Goal: Check status: Check status

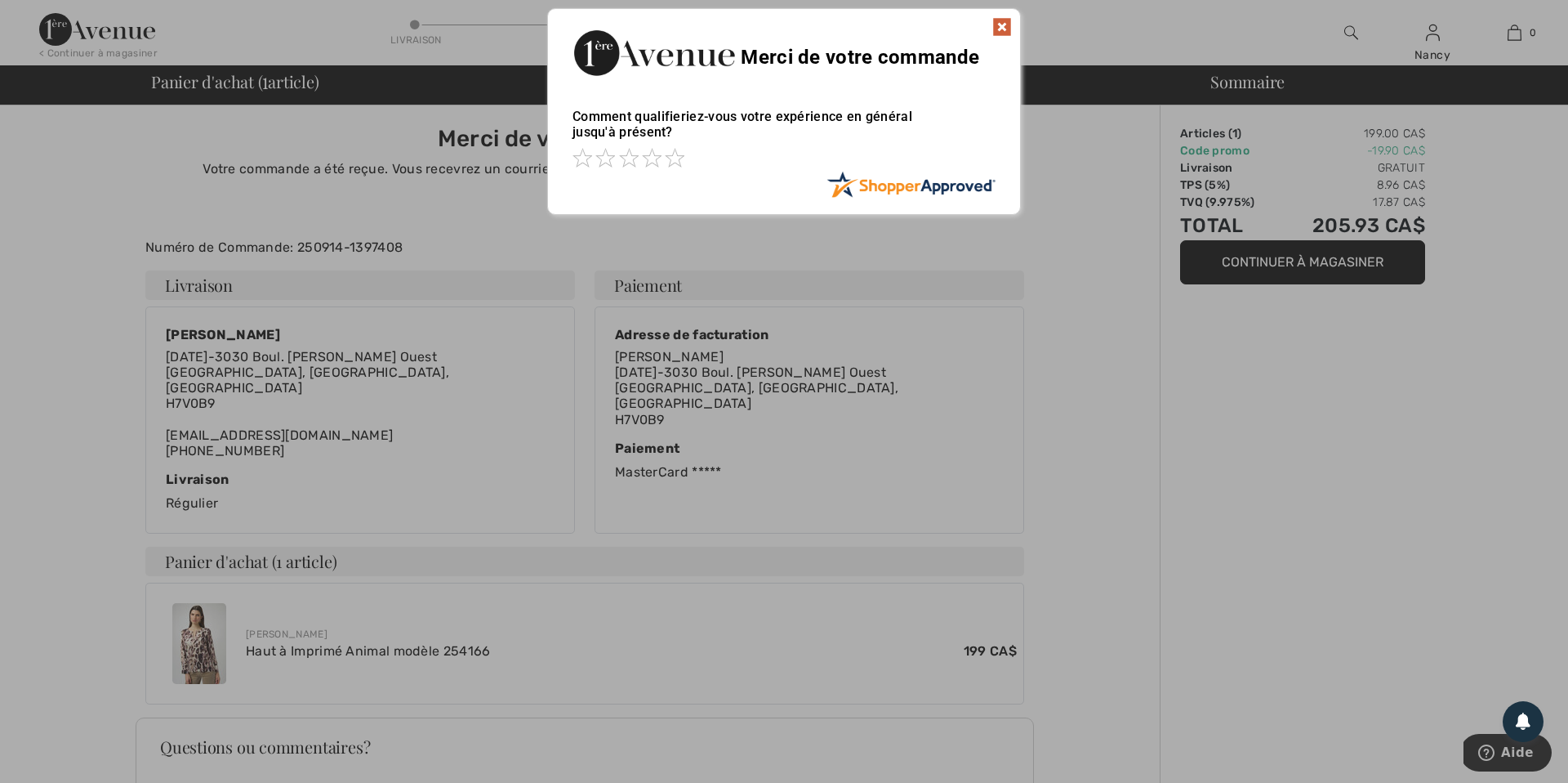
click at [1003, 26] on img at bounding box center [1002, 26] width 19 height 19
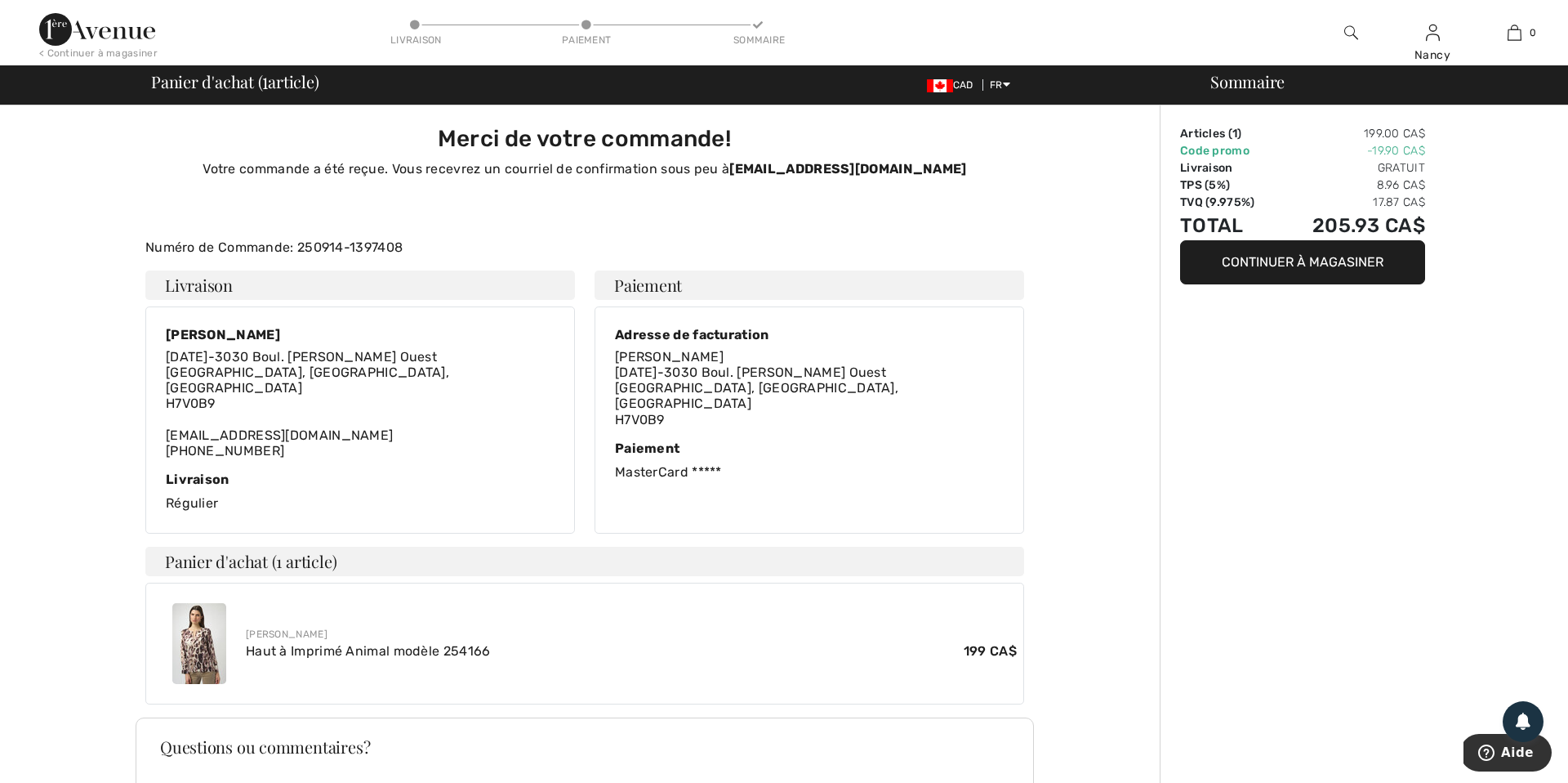
click at [91, 34] on img at bounding box center [97, 29] width 116 height 33
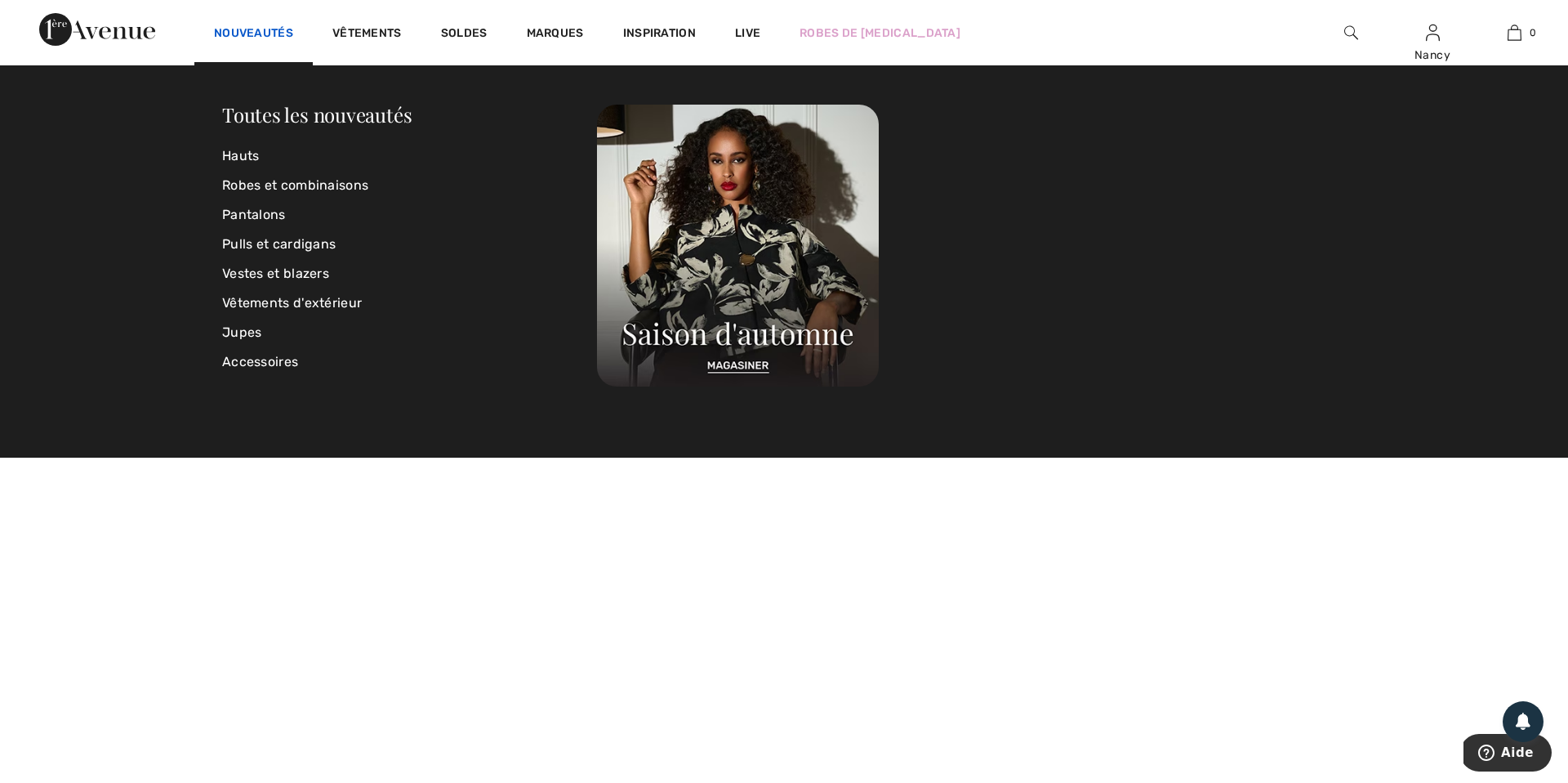
click at [269, 28] on link "Nouveautés" at bounding box center [253, 34] width 79 height 17
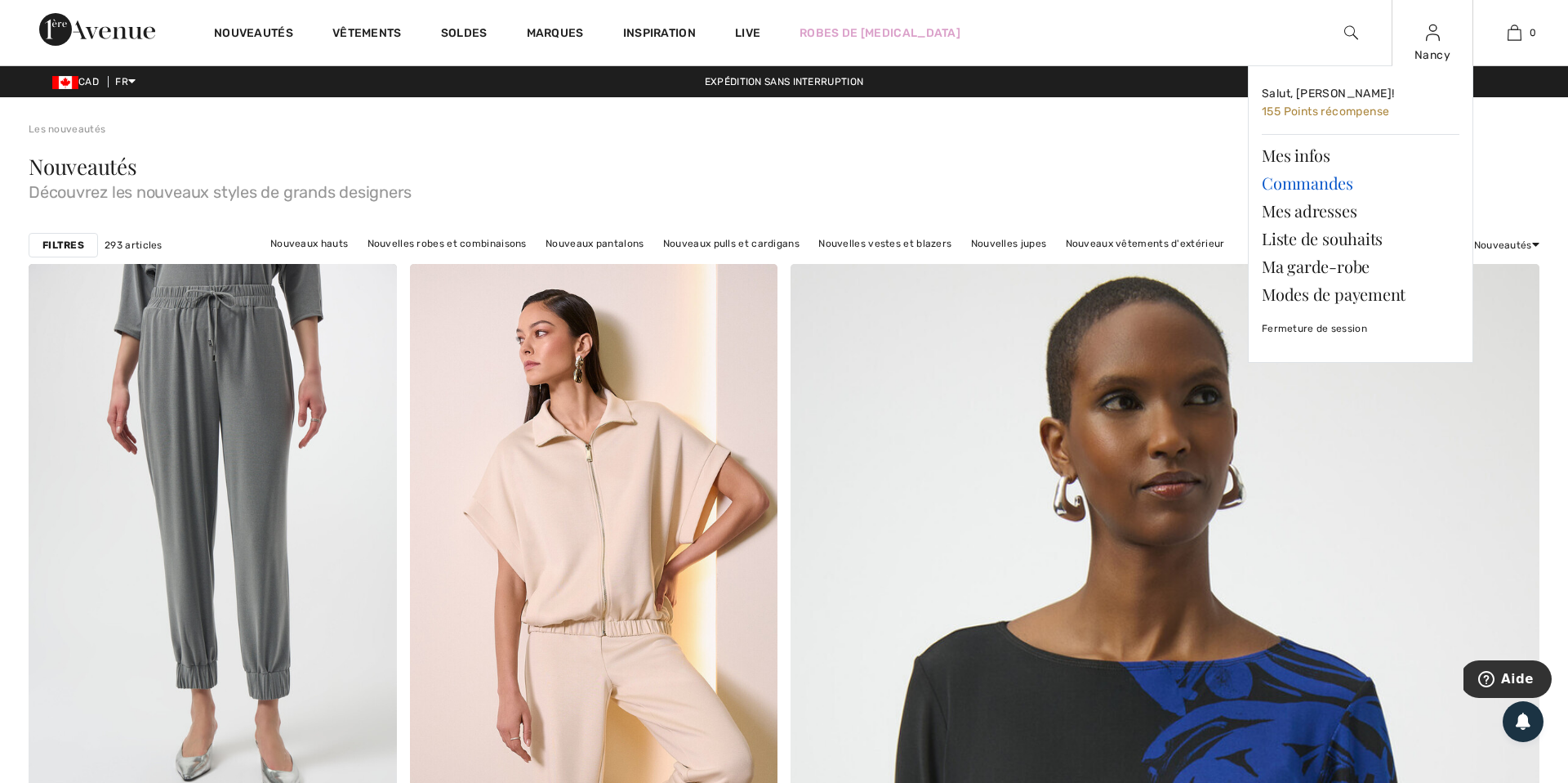
click at [1321, 184] on link "Commandes" at bounding box center [1361, 183] width 198 height 28
click at [1293, 184] on link "Commandes" at bounding box center [1361, 183] width 198 height 28
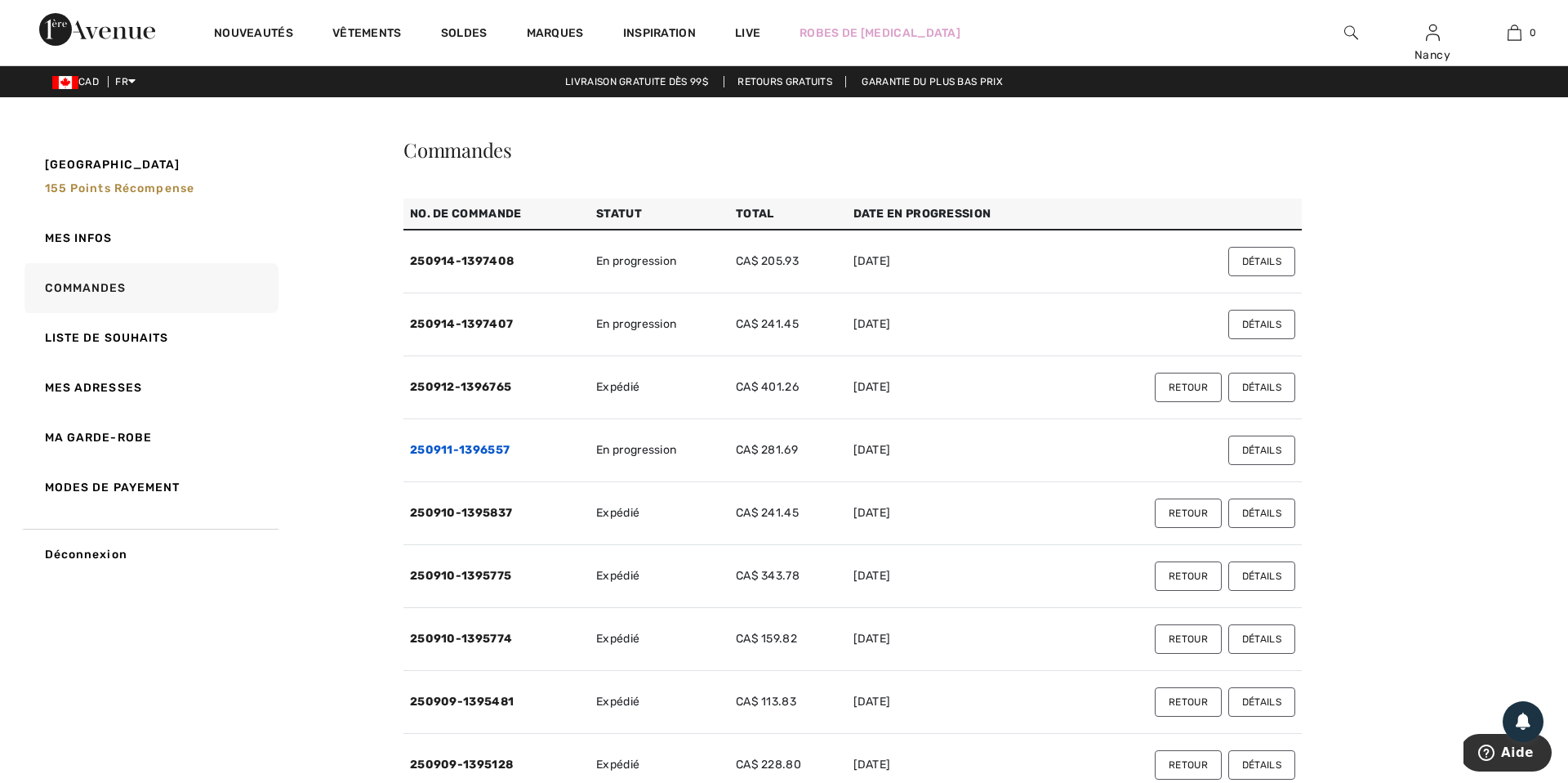
click at [449, 447] on link "250911-1396557" at bounding box center [460, 450] width 100 height 14
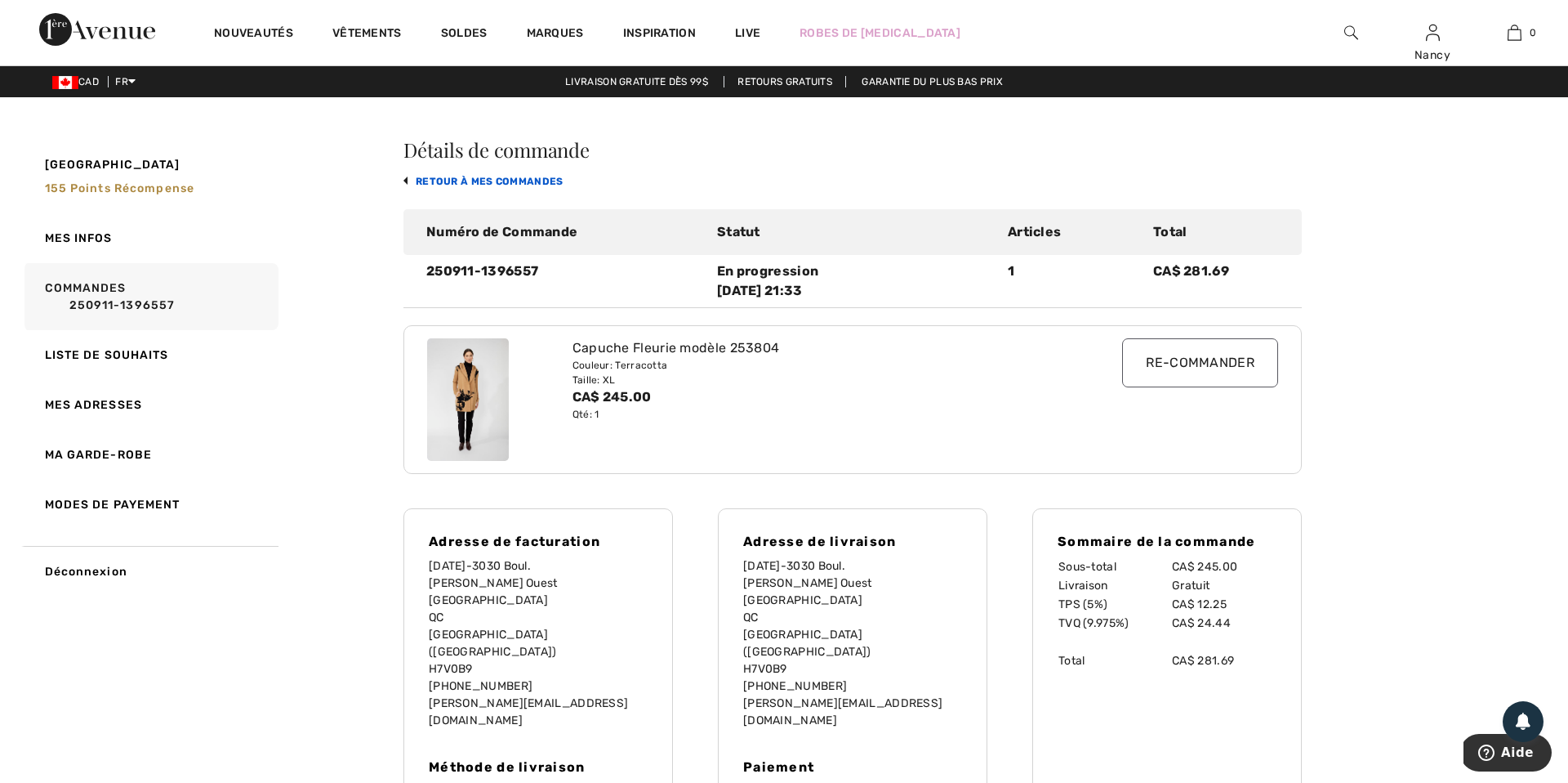
click at [408, 179] on link "retour à mes commandes" at bounding box center [483, 181] width 160 height 12
